Goal: Information Seeking & Learning: Learn about a topic

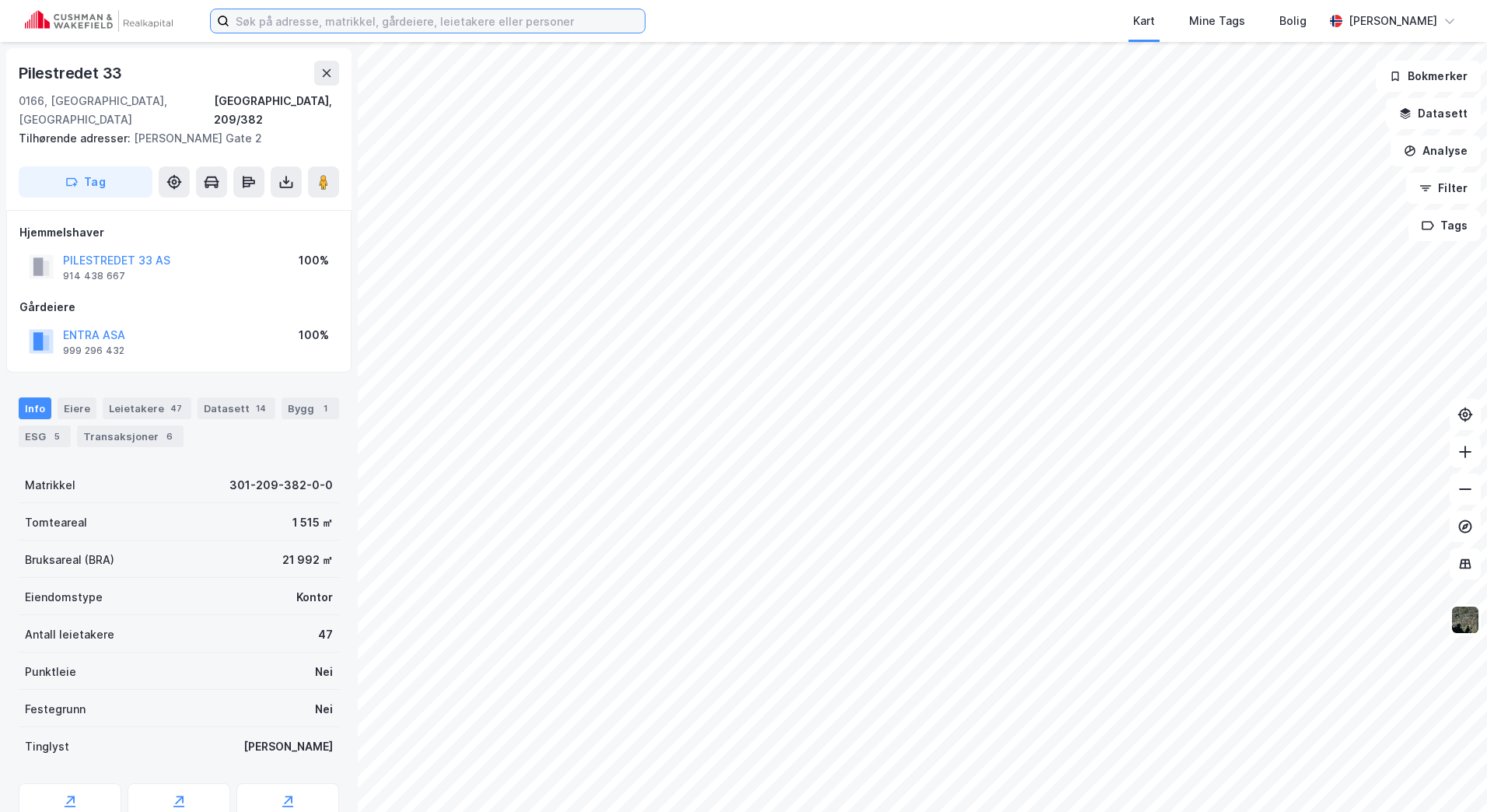
click at [358, 19] on input at bounding box center [437, 21] width 415 height 23
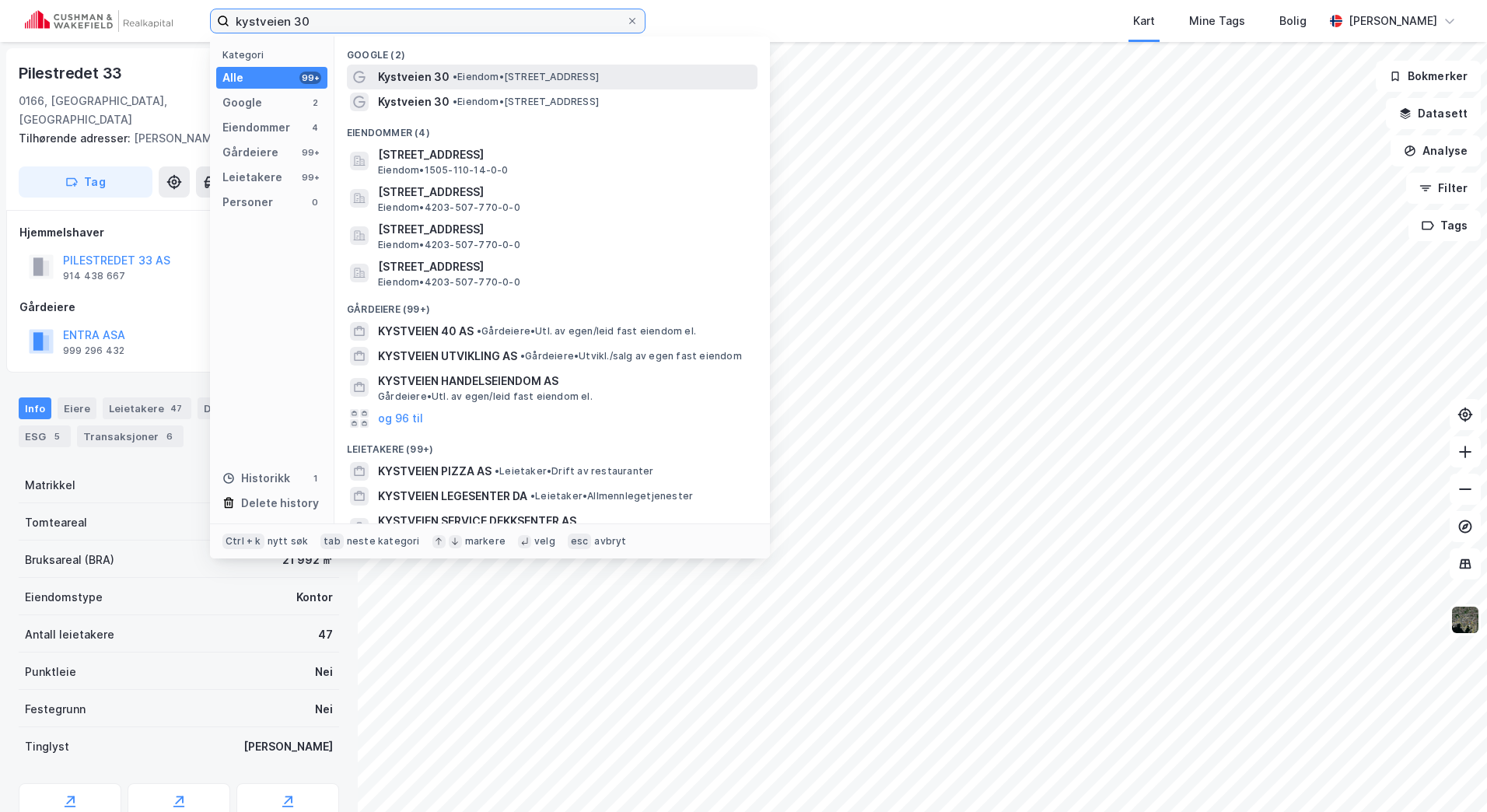
type input "kystveien 30"
click at [446, 79] on span "Kystveien 30" at bounding box center [414, 77] width 71 height 19
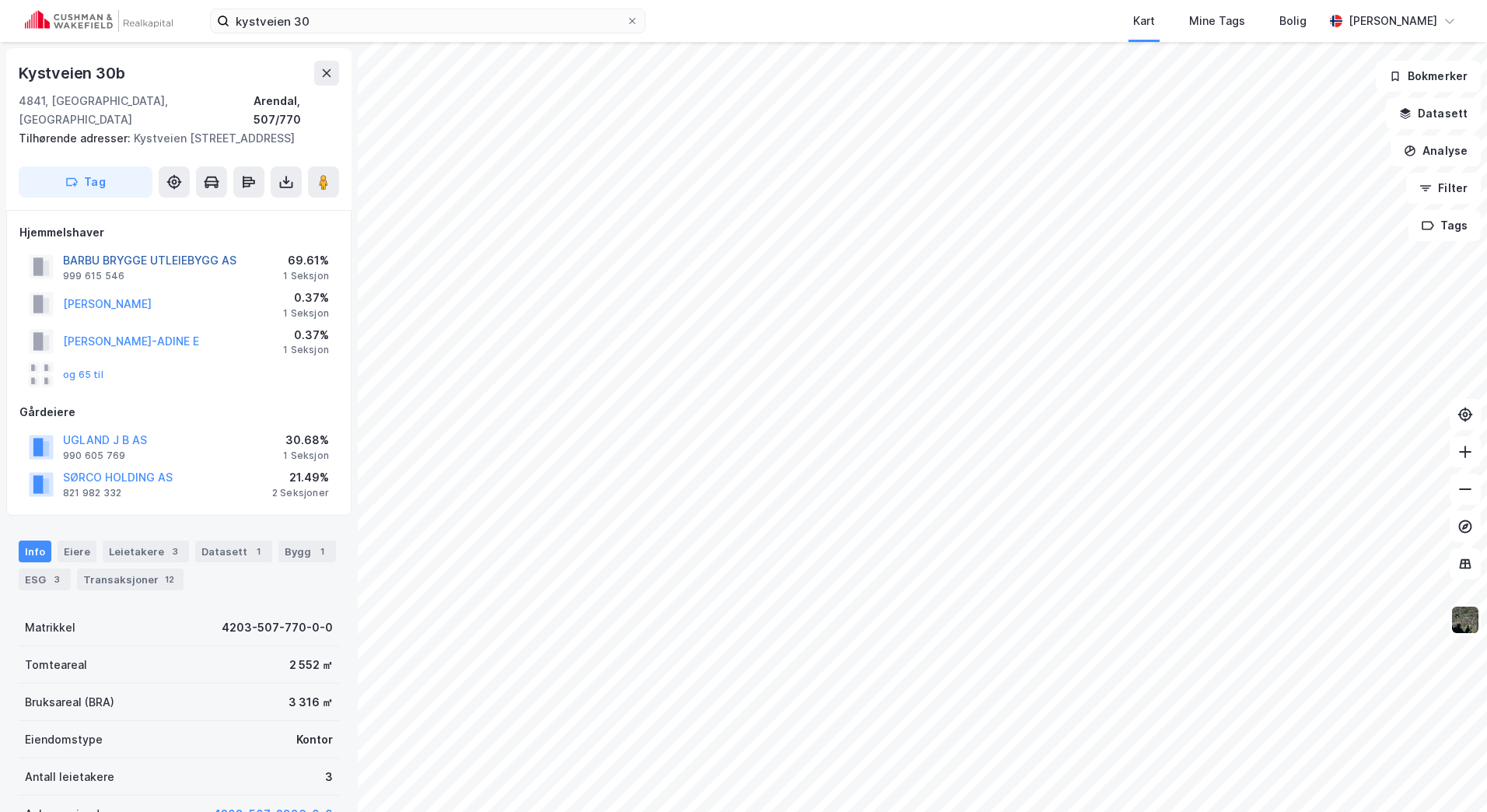
click at [0, 0] on button "BARBU BRYGGE UTLEIEBYGG AS" at bounding box center [0, 0] width 0 height 0
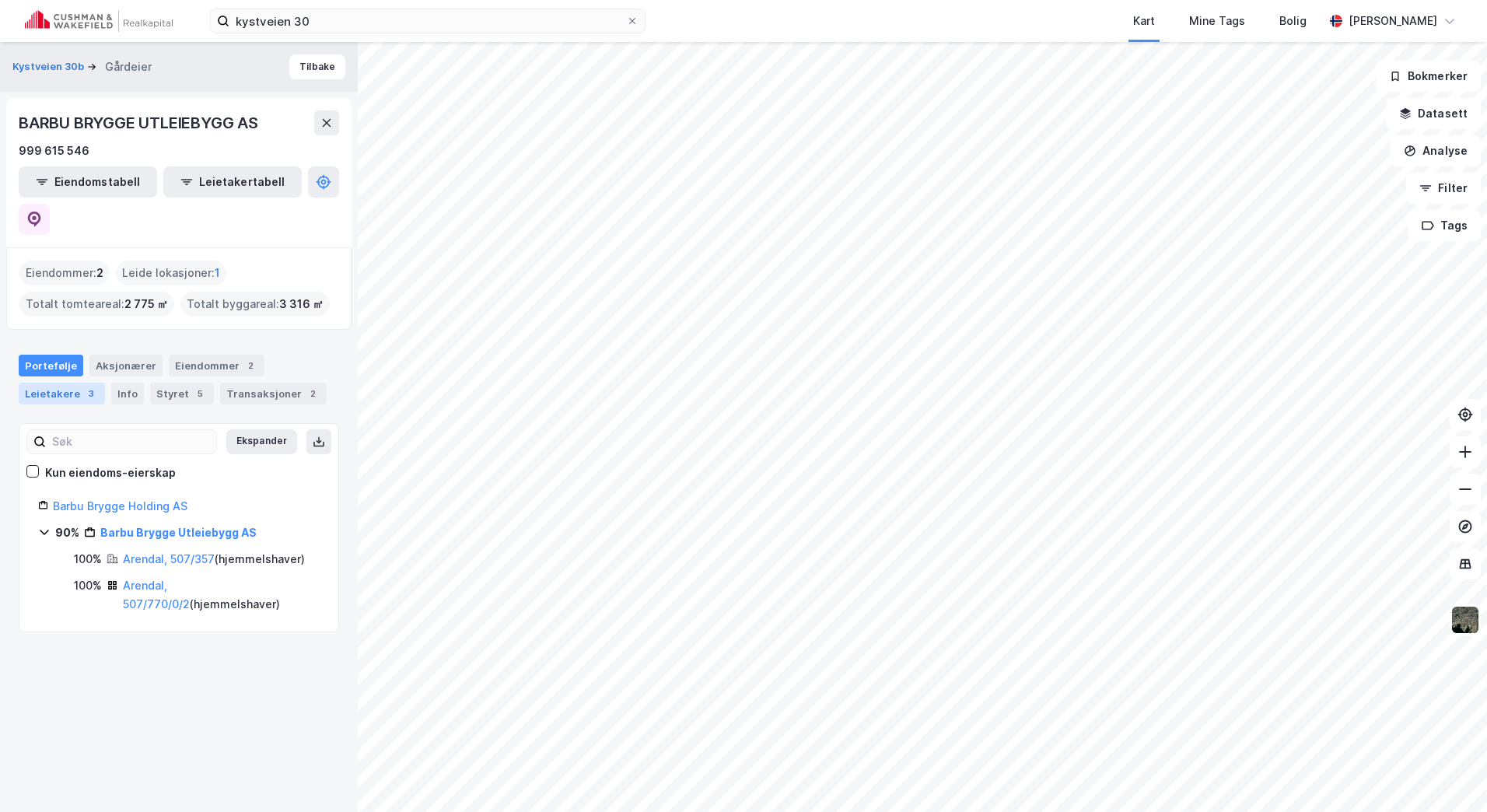
drag, startPoint x: 70, startPoint y: 352, endPoint x: 79, endPoint y: 351, distance: 9.1
click at [70, 383] on div "Leietakere 3" at bounding box center [62, 393] width 87 height 22
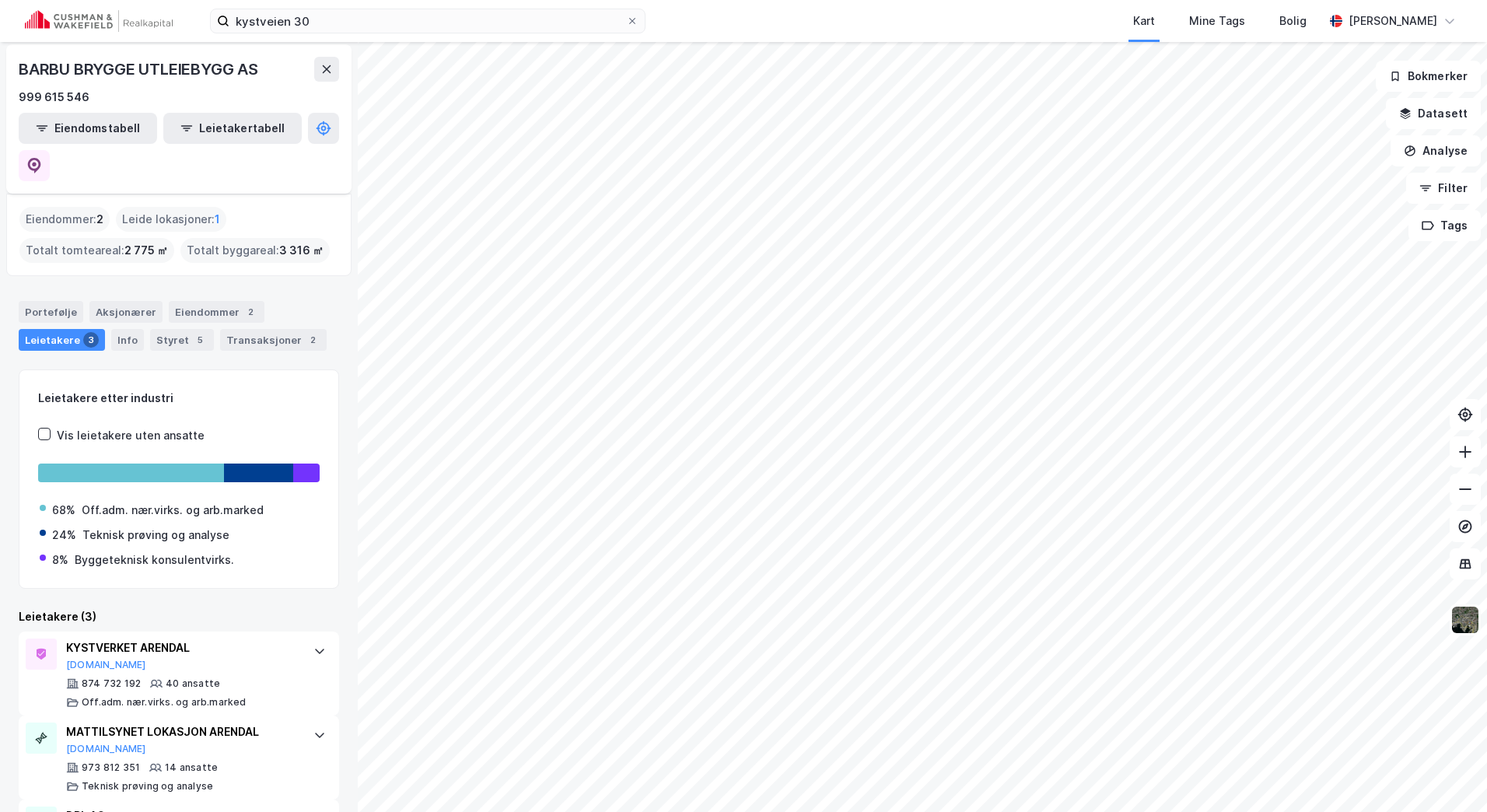
scroll to position [107, 0]
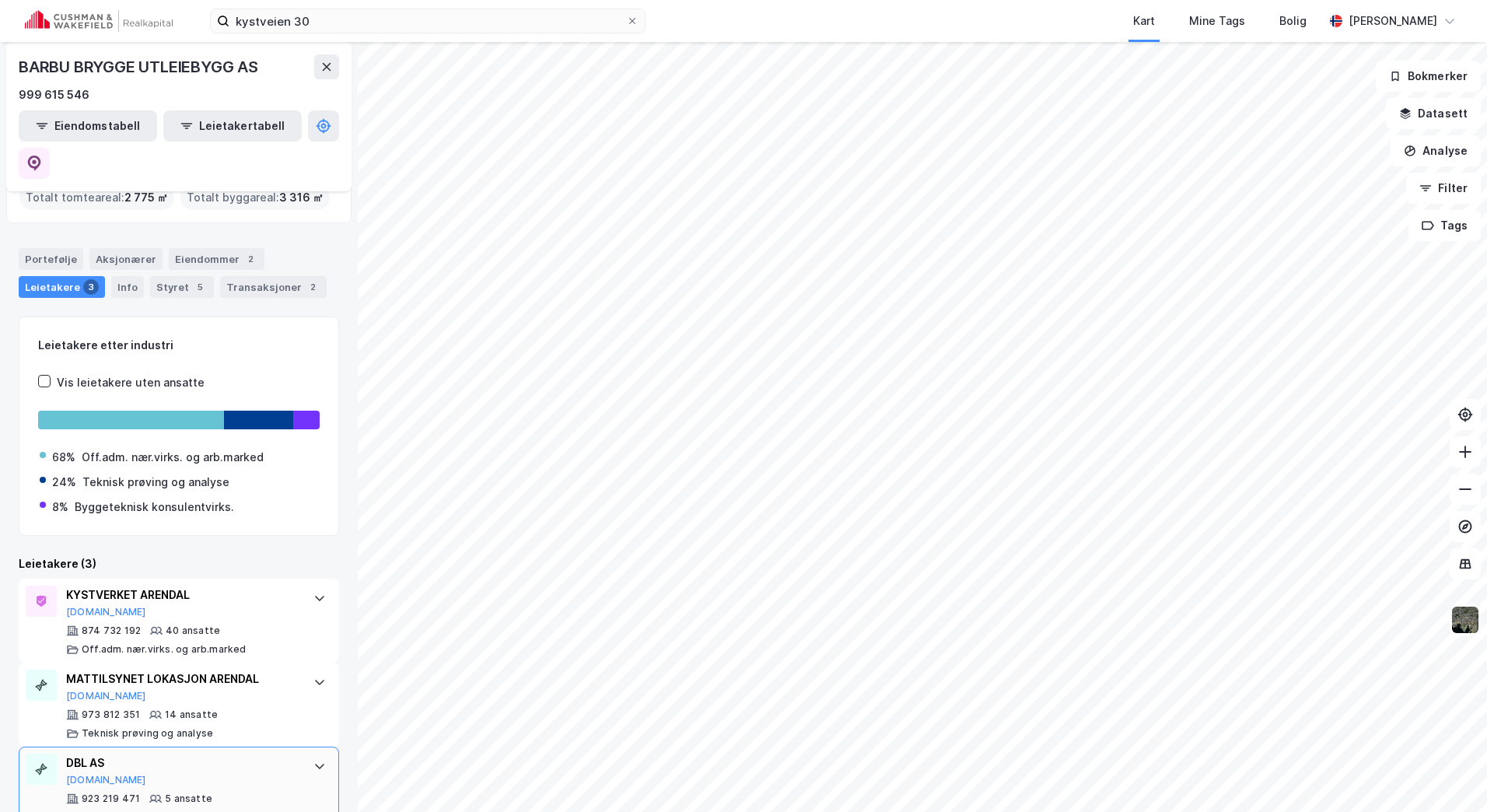
click at [218, 793] on div "923 219 471 5 ansatte Byggeteknisk konsulentvirks." at bounding box center [182, 808] width 232 height 31
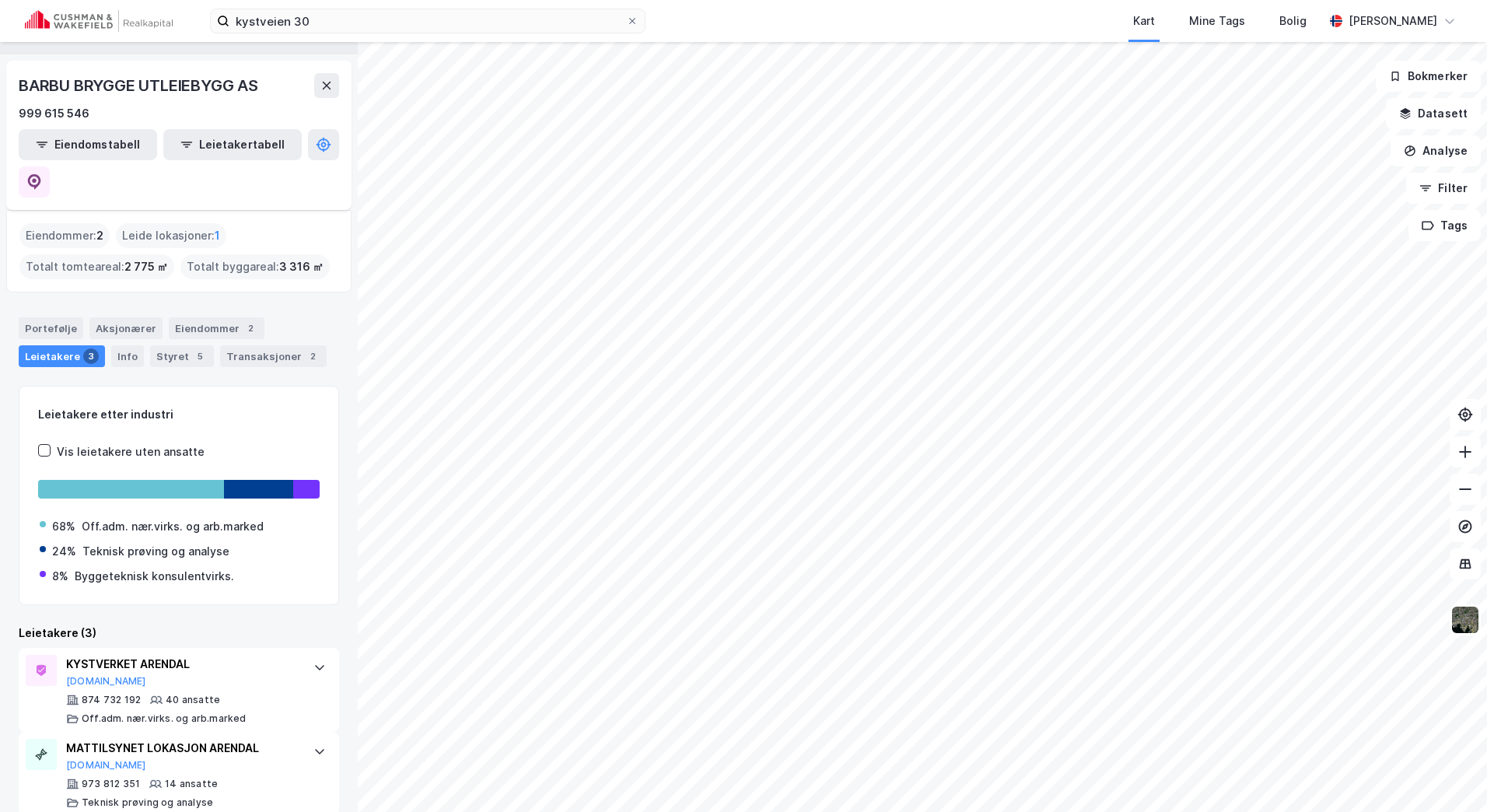
scroll to position [29, 0]
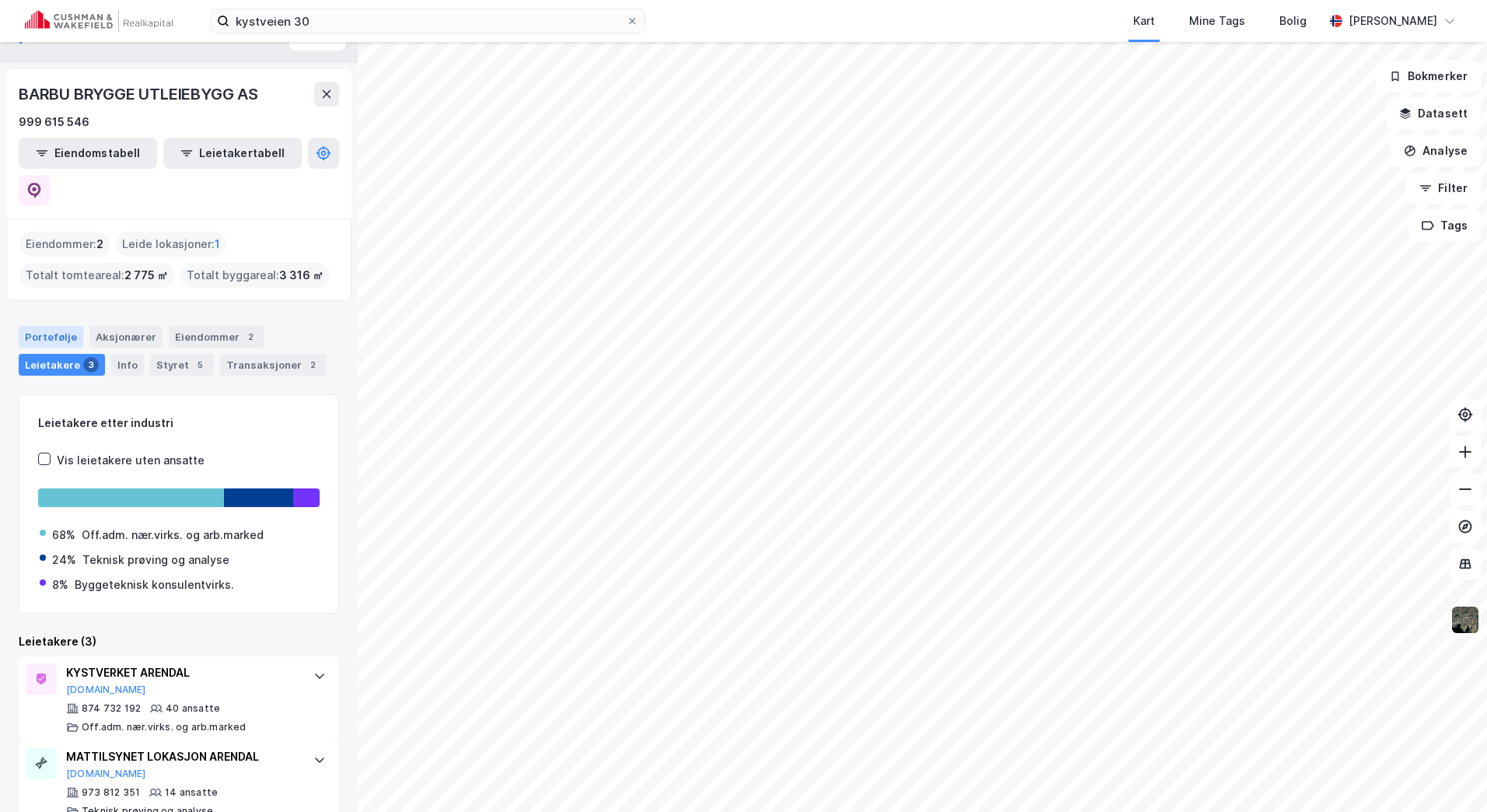
click at [57, 325] on div "Portefølje" at bounding box center [51, 336] width 65 height 22
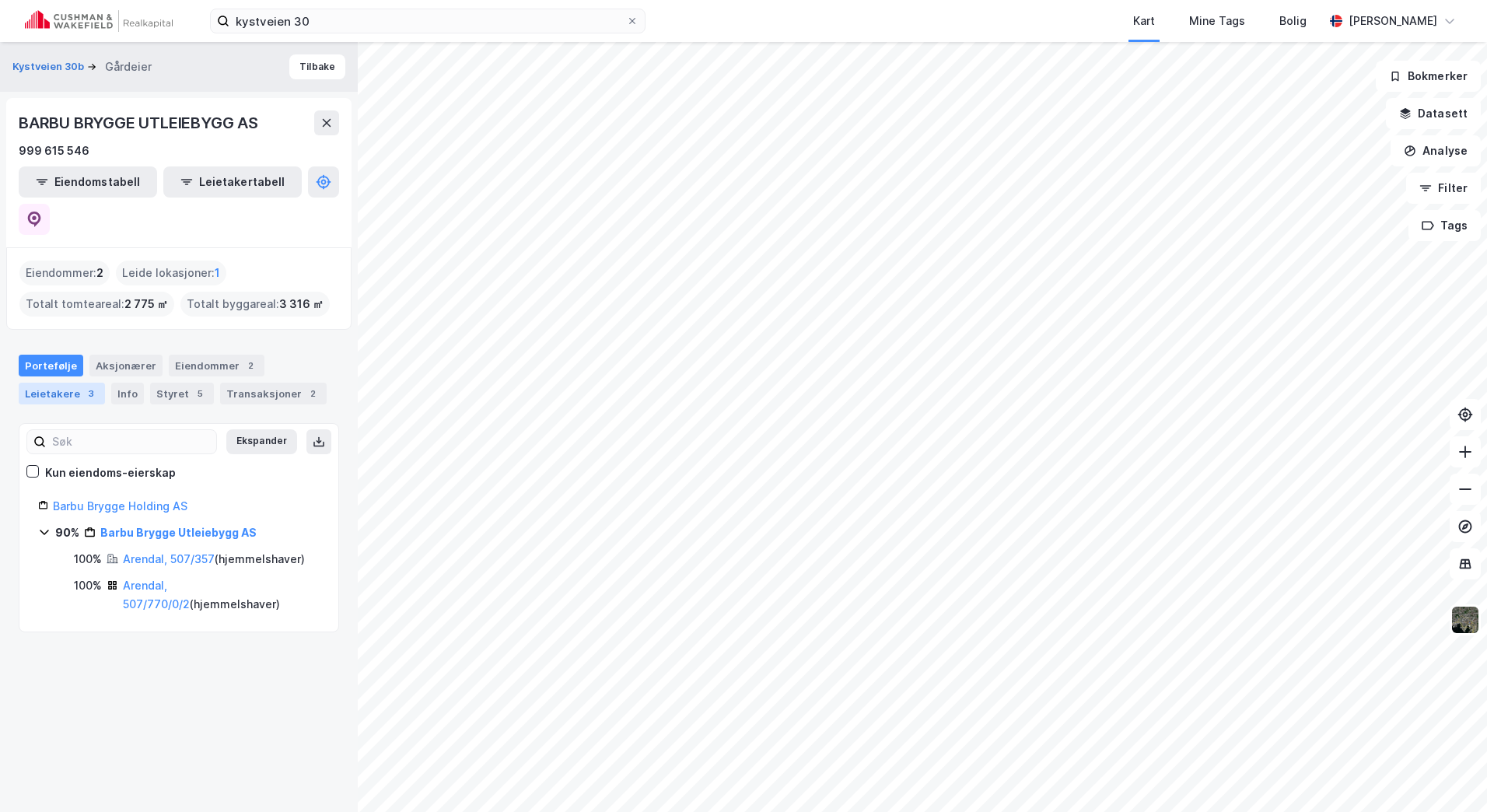
click at [83, 385] on div "3" at bounding box center [91, 393] width 15 height 15
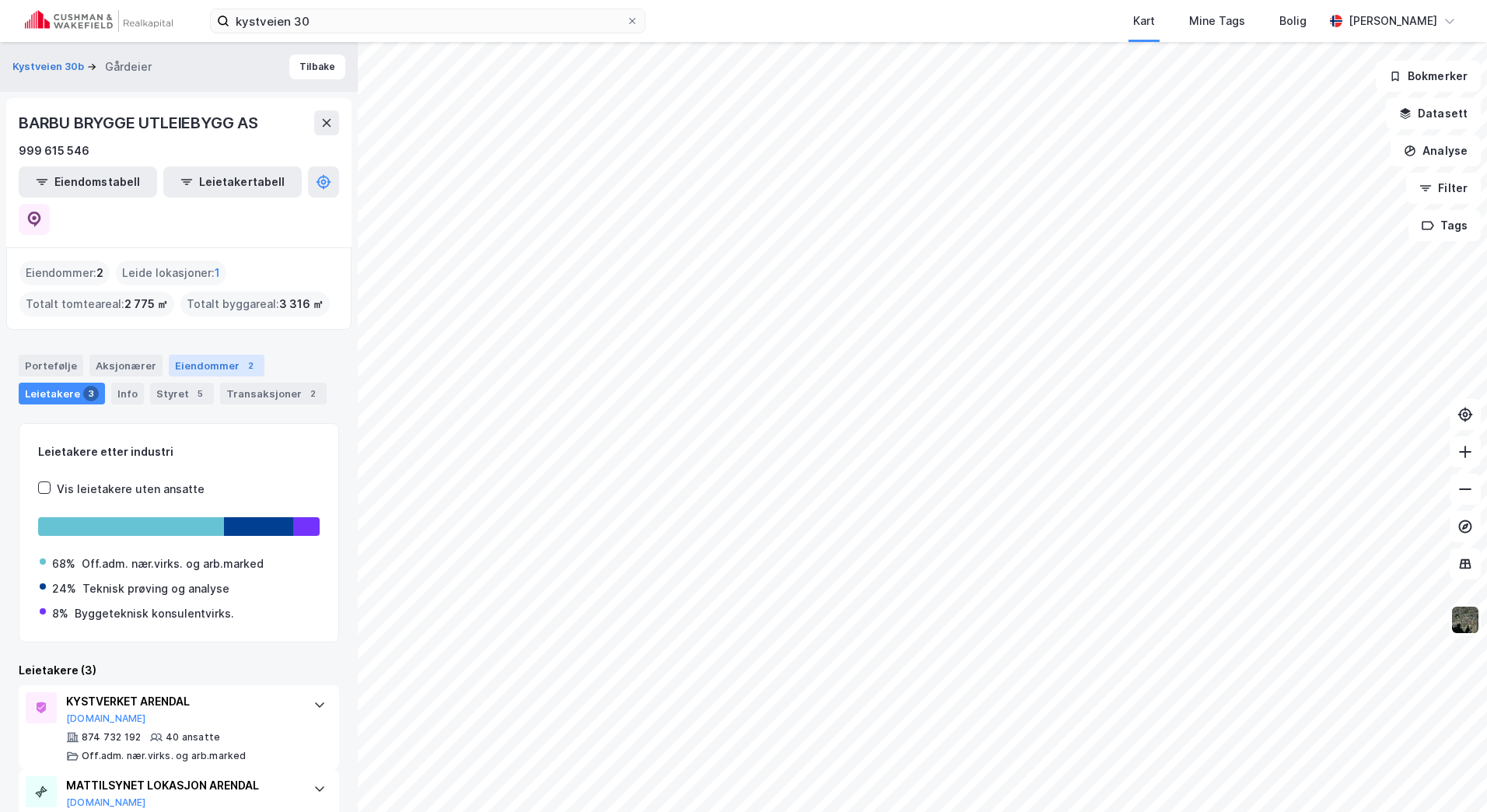
click at [202, 355] on div "Eiendommer 2" at bounding box center [216, 365] width 96 height 22
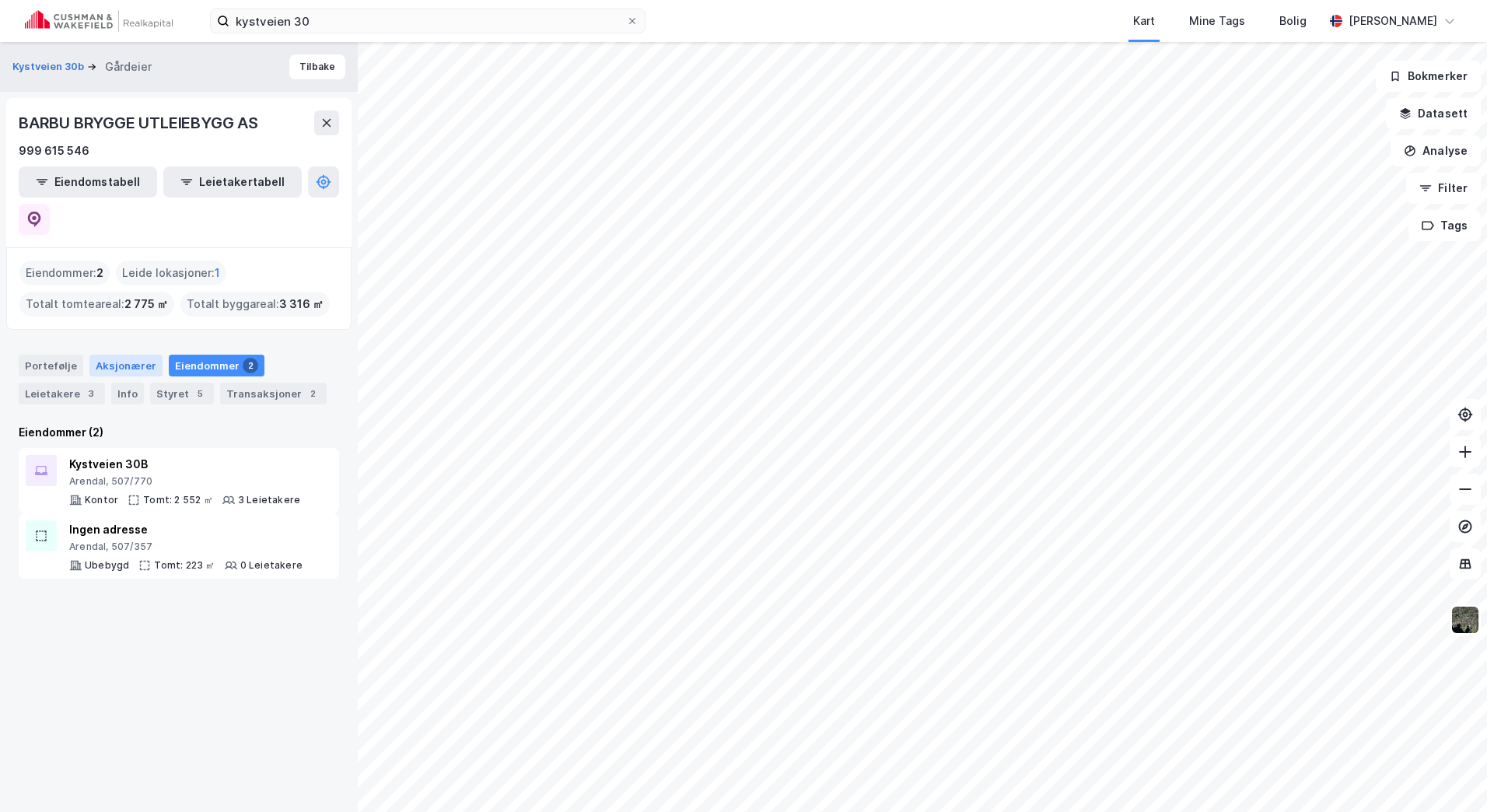
click at [123, 355] on div "Aksjonærer" at bounding box center [126, 365] width 73 height 22
